Goal: Information Seeking & Learning: Learn about a topic

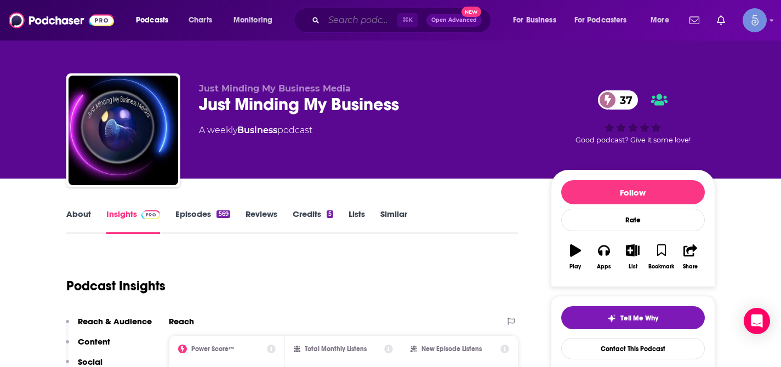
click at [340, 25] on input "Search podcasts, credits, & more..." at bounding box center [360, 21] width 73 height 18
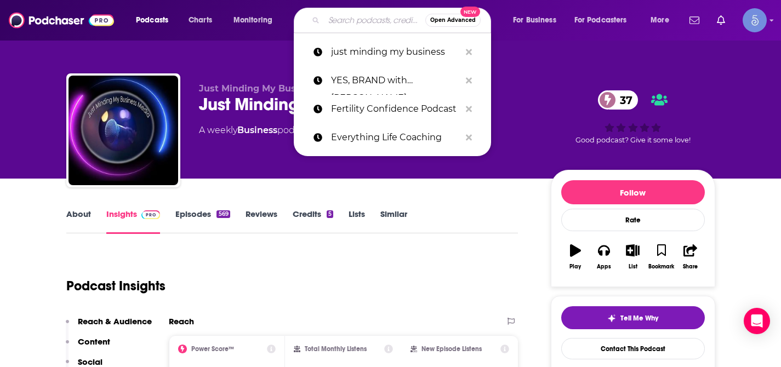
paste input "What if it did work?"
type input "What if it did work?"
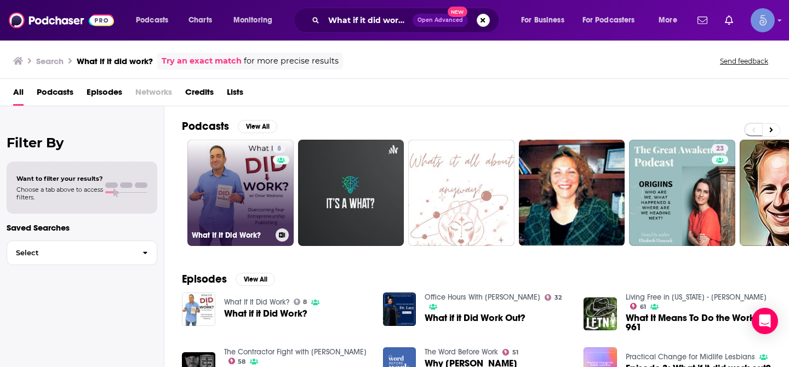
click at [228, 175] on link "8 What If It Did Work?" at bounding box center [240, 193] width 106 height 106
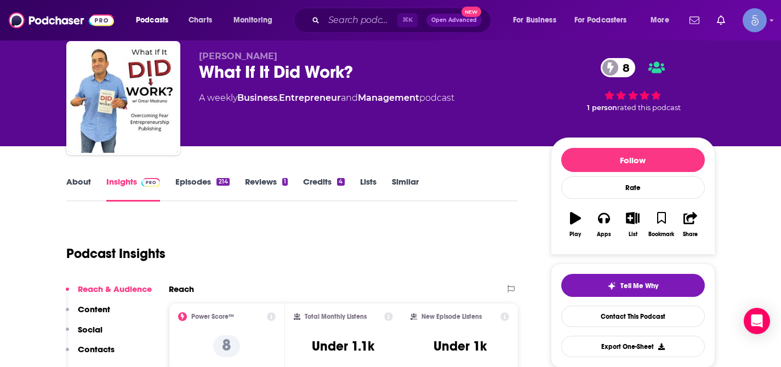
scroll to position [41, 0]
